Goal: Find specific page/section: Find specific page/section

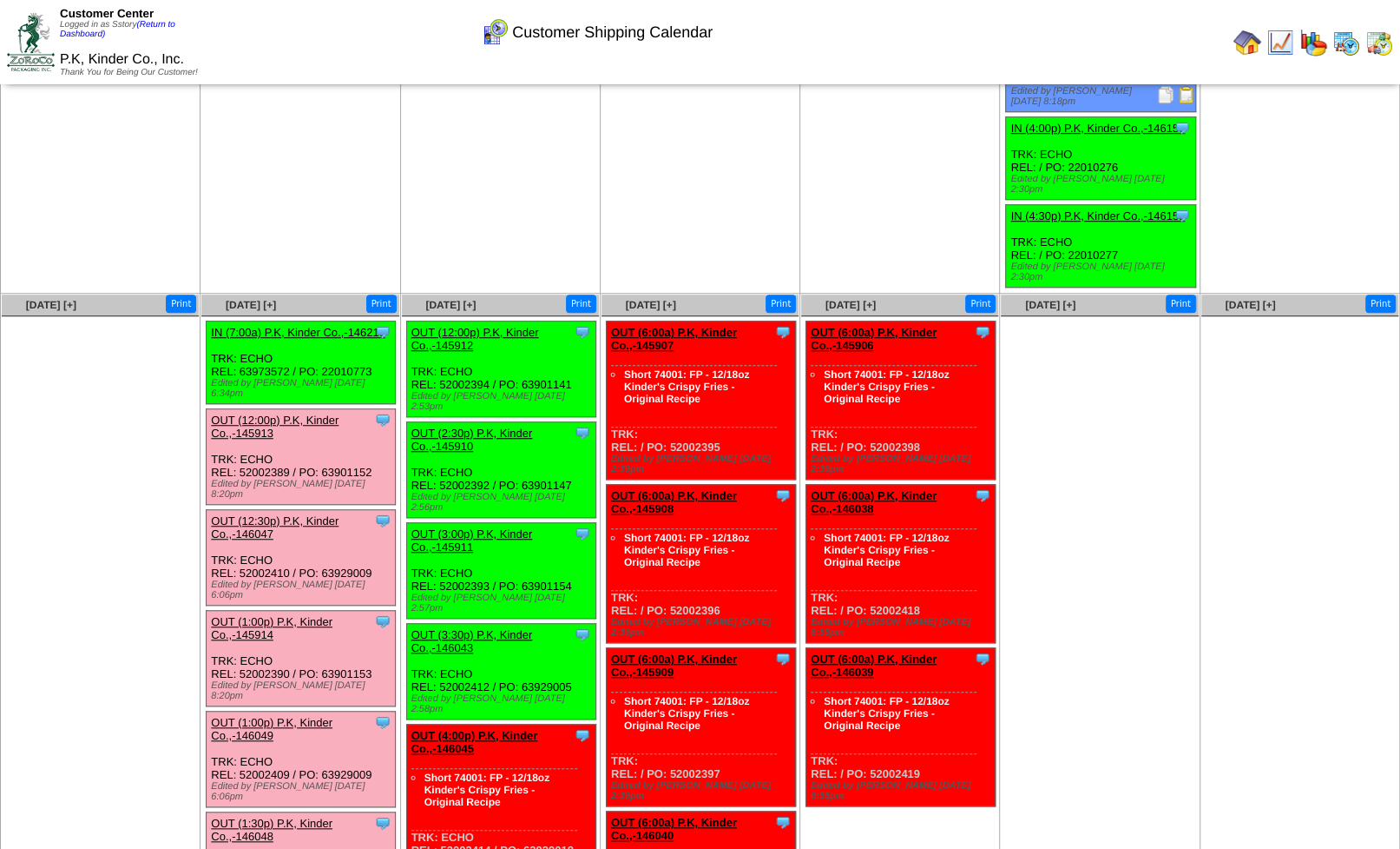
scroll to position [248, 0]
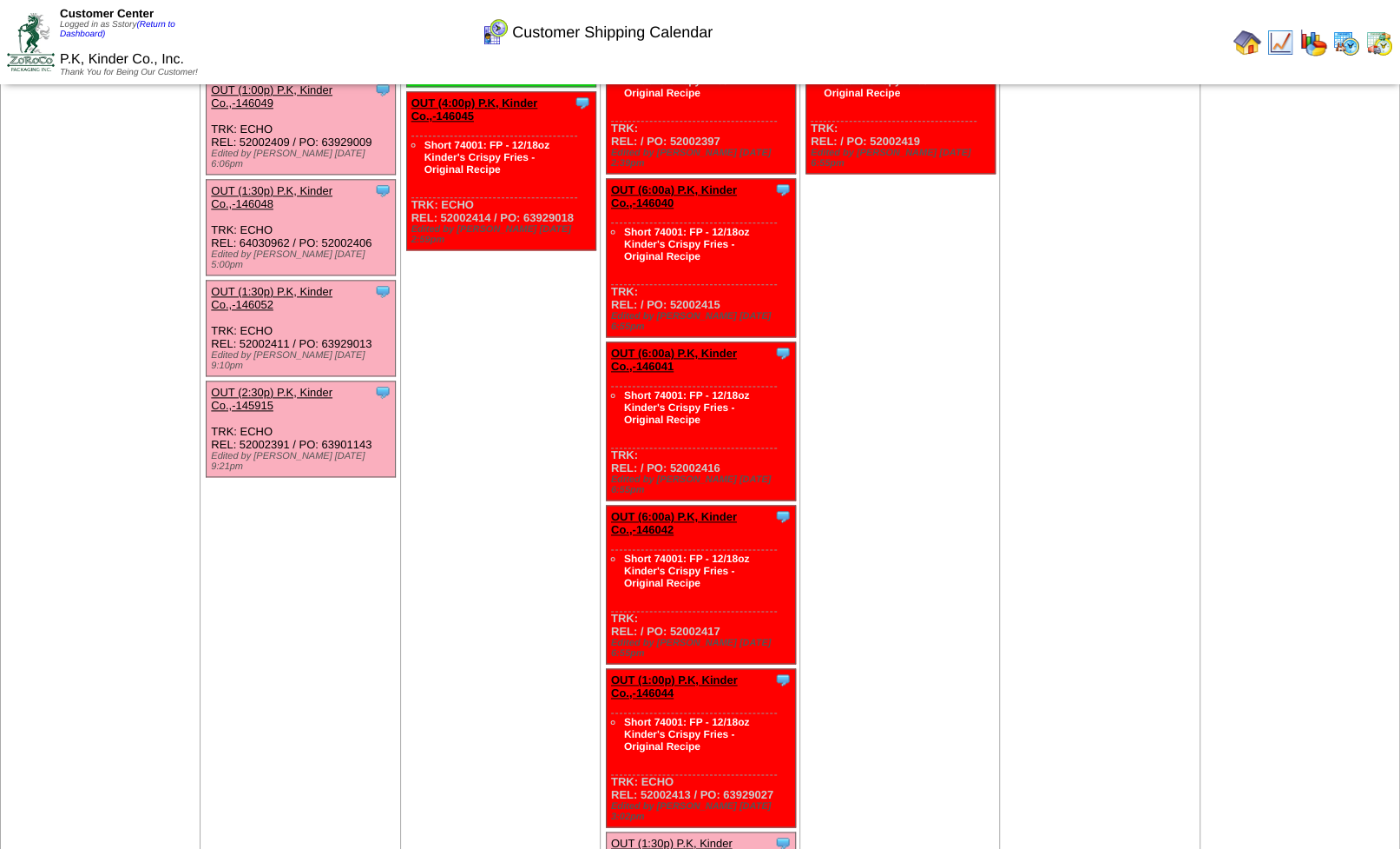
scroll to position [519, 0]
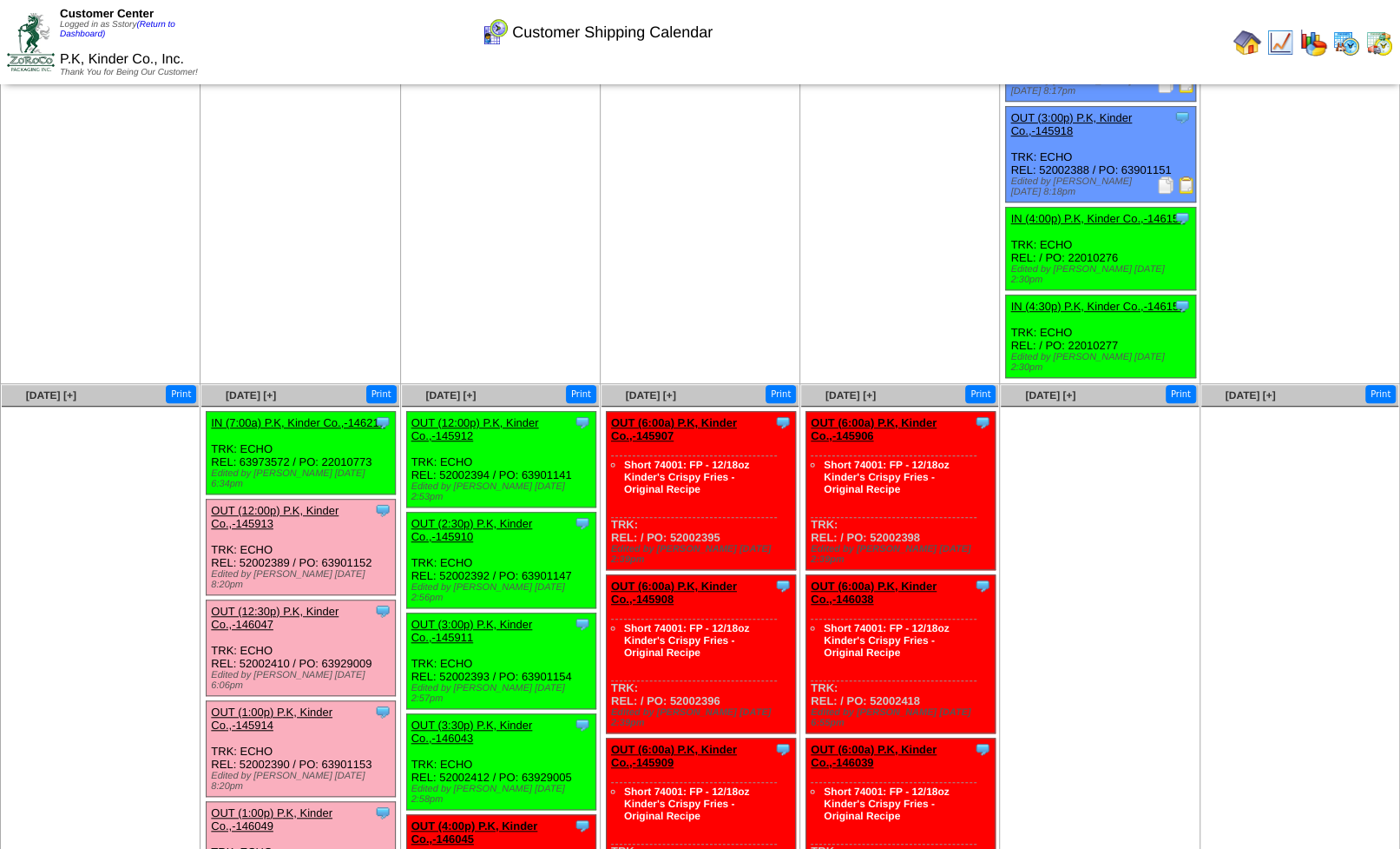
click at [1376, 48] on img at bounding box center [1380, 43] width 28 height 28
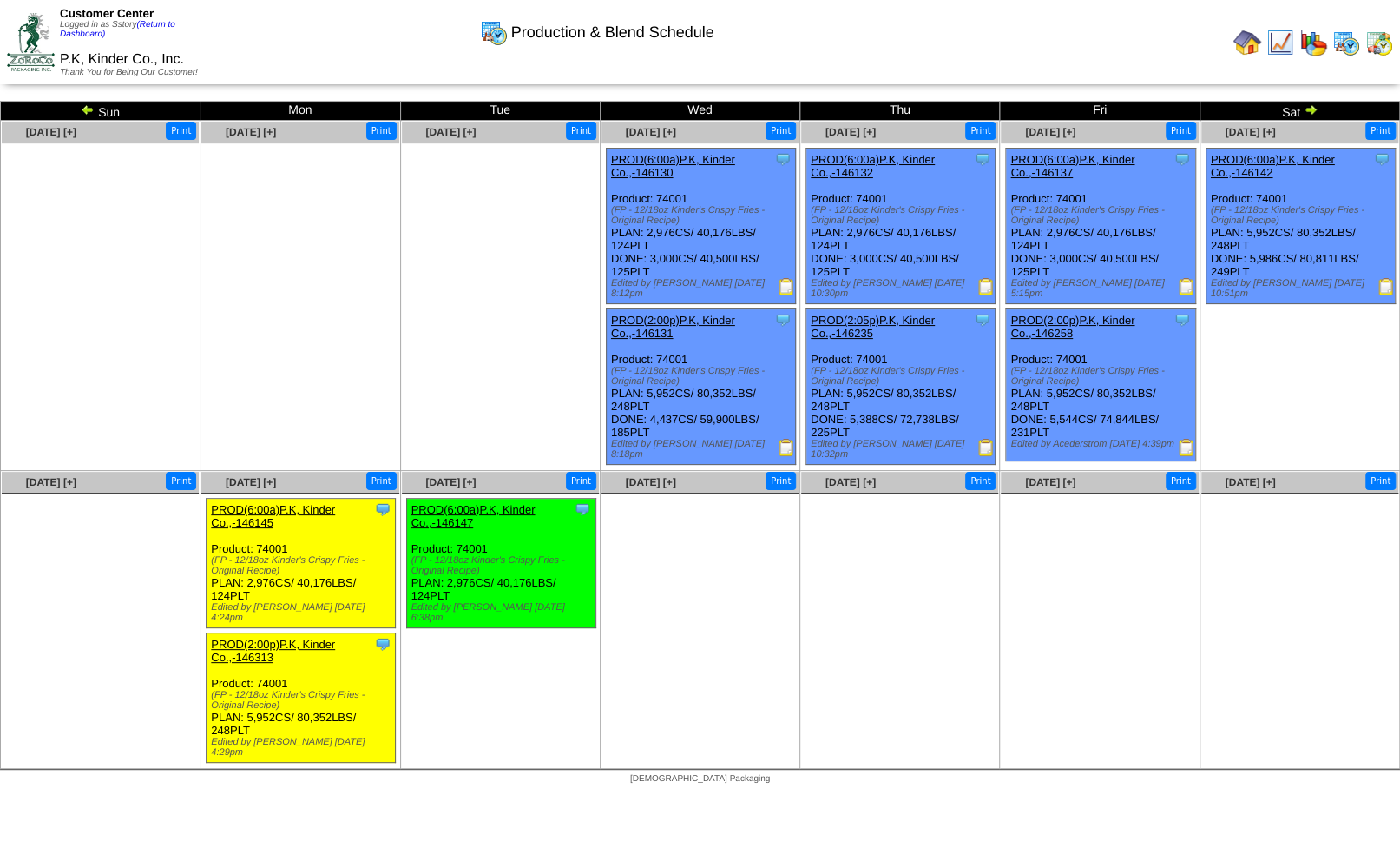
click at [1249, 36] on img at bounding box center [1247, 43] width 28 height 28
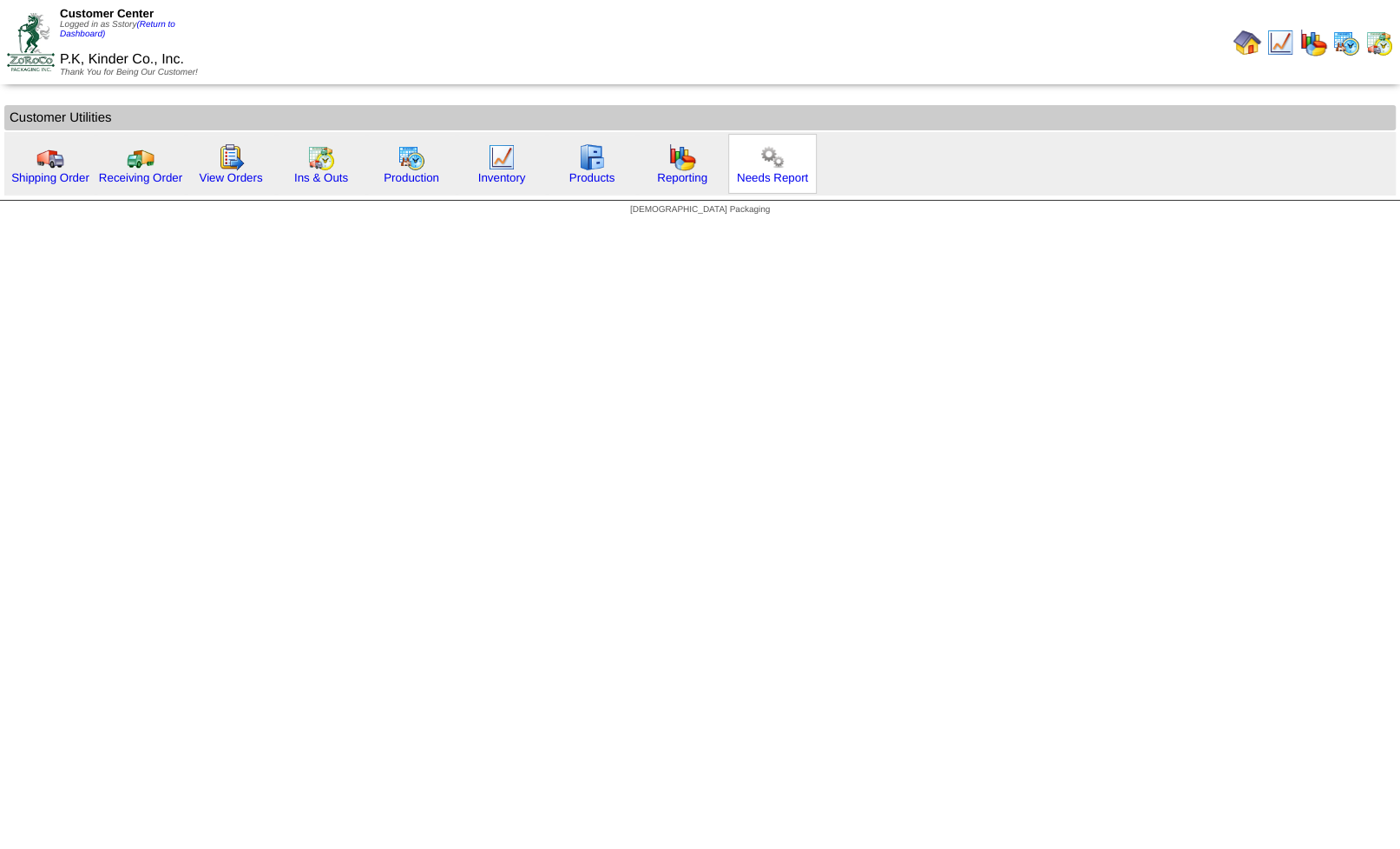
click at [778, 169] on img at bounding box center [773, 157] width 28 height 28
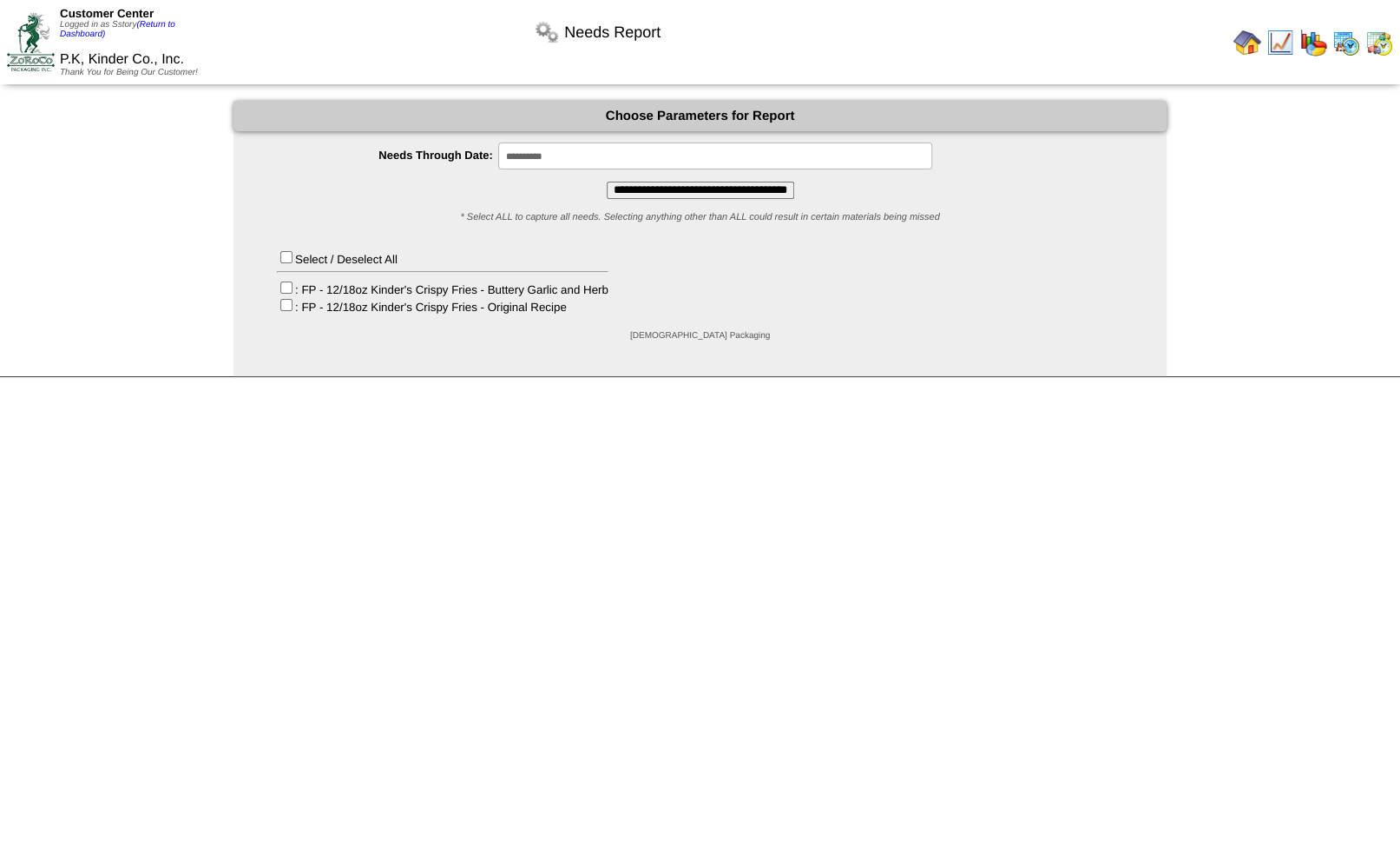
click at [562, 154] on input "**********" at bounding box center [714, 156] width 434 height 27
